Goal: Task Accomplishment & Management: Manage account settings

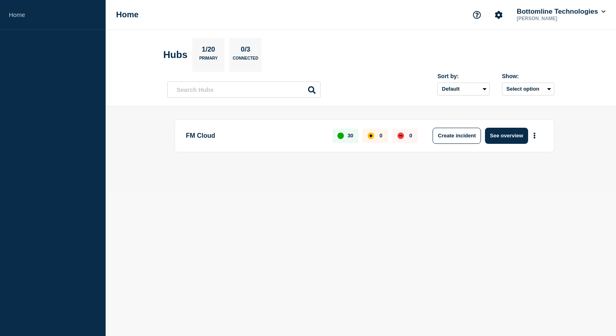
click at [251, 56] on p "Connected" at bounding box center [245, 60] width 25 height 8
click at [218, 55] on p "1/20" at bounding box center [208, 51] width 19 height 10
click at [537, 136] on button "More actions" at bounding box center [535, 135] width 10 height 15
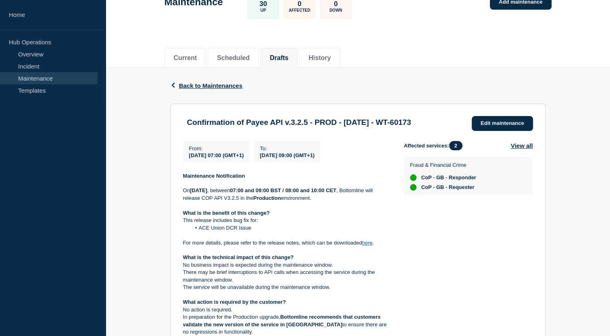
scroll to position [58, 0]
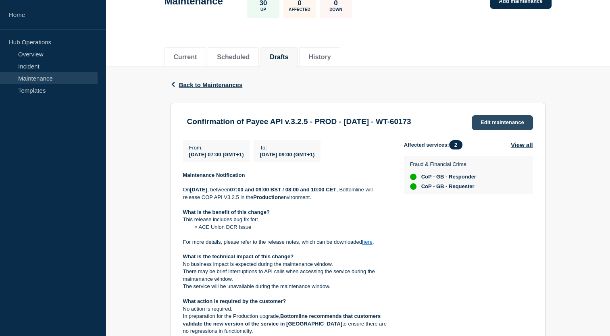
click at [490, 118] on link "Edit maintenance" at bounding box center [502, 122] width 61 height 15
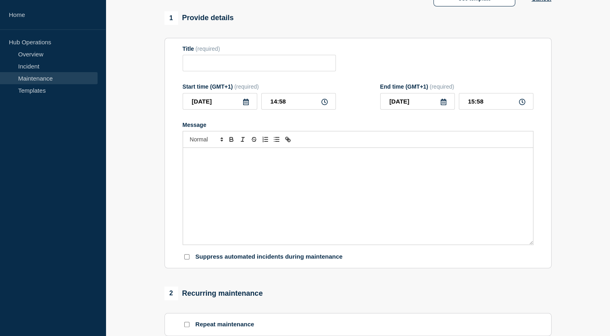
type input "Confirmation of Payee API v.3.2.5 - PROD - 09/OCT/2025 - WT-60173"
type input "2025-10-09"
type input "07:00"
type input "2025-10-09"
type input "09:00"
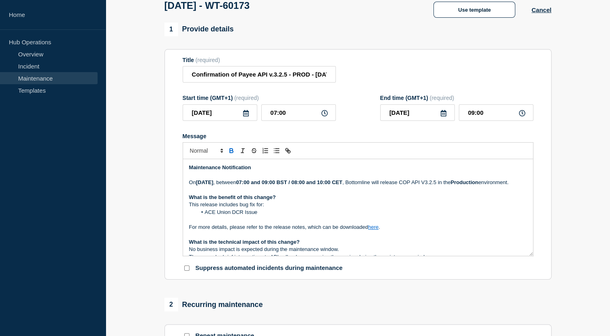
click at [375, 230] on link "here" at bounding box center [373, 227] width 10 height 6
click at [402, 252] on link at bounding box center [392, 249] width 19 height 6
type input "https://bottomline.thruinc.net/Publishing/Link.aspx?LinkID=XXXXXXXXX"
paste input "https://bottomline.thruinc.net/Publishing/Link.aspx?LinkID=2TM8PW8HC6PYV"
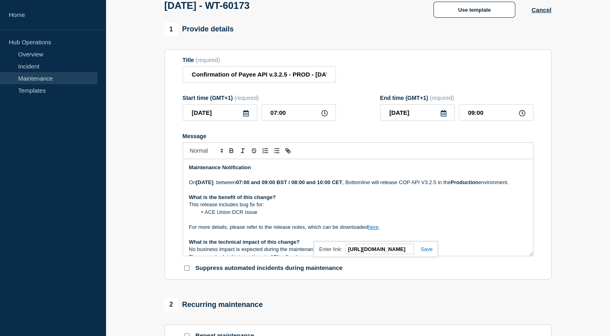
type input "https://bottomline.thruinc.net/Publishing/Link.aspx?LinkID=2TM8PW8HC6PYV"
click at [423, 253] on link at bounding box center [423, 249] width 19 height 6
click at [373, 230] on link "here" at bounding box center [373, 227] width 10 height 6
click at [382, 254] on link "https://bottomline.thruinc.net/Publishing/Link.aspx?LinkID=2TM8PW8HC6PYV" at bounding box center [354, 249] width 55 height 10
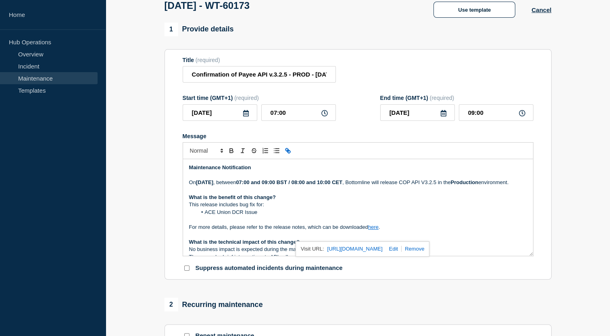
click at [347, 201] on p "What is the benefit of this change?" at bounding box center [358, 197] width 338 height 7
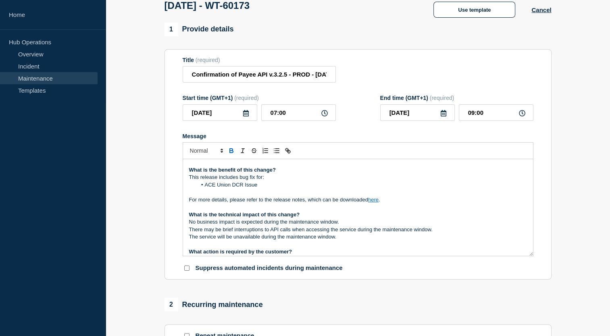
scroll to position [27, 0]
drag, startPoint x: 205, startPoint y: 196, endPoint x: 261, endPoint y: 198, distance: 55.7
click at [261, 189] on li "ACE Union DCR Issue" at bounding box center [362, 185] width 330 height 7
click at [267, 189] on li "Issue with DCR (Dynamic client registration) flow" at bounding box center [362, 185] width 330 height 7
click at [283, 189] on li "Issue with DCR (Dynamic Client registration) flow" at bounding box center [362, 185] width 330 height 7
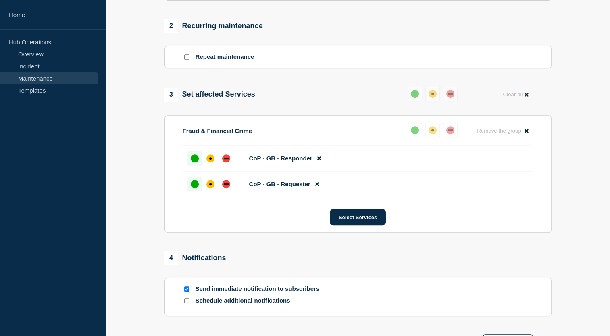
scroll to position [411, 0]
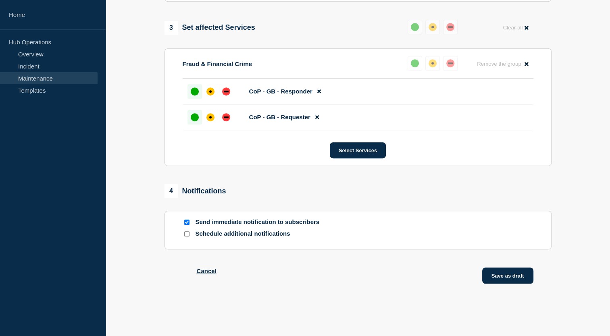
click at [499, 273] on button "Save as draft" at bounding box center [507, 276] width 51 height 16
